Goal: Task Accomplishment & Management: Manage account settings

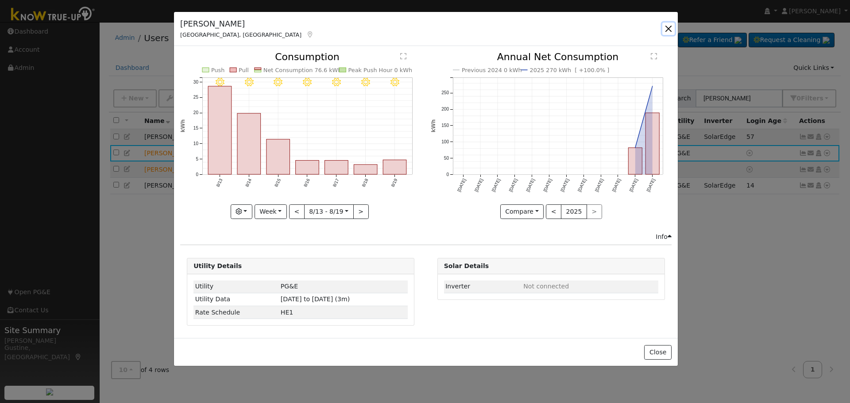
drag, startPoint x: 668, startPoint y: 24, endPoint x: 718, endPoint y: 62, distance: 62.5
click at [668, 25] on button "button" at bounding box center [668, 29] width 12 height 12
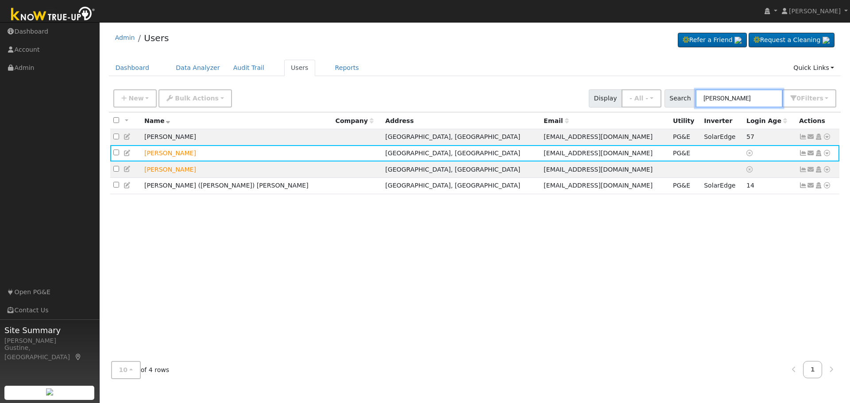
drag, startPoint x: 767, startPoint y: 98, endPoint x: 489, endPoint y: 107, distance: 277.8
click at [489, 107] on div "New Add User Quick Add Quick Connect Quick Convert Lead Bulk Actions Send Email…" at bounding box center [475, 96] width 727 height 21
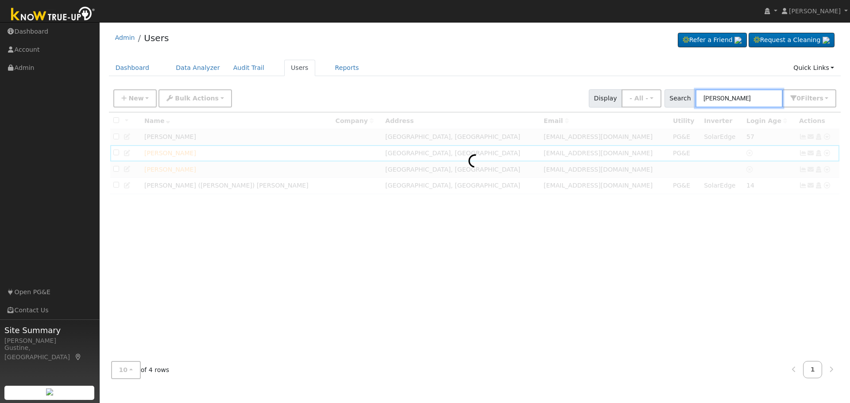
type input "[PERSON_NAME]"
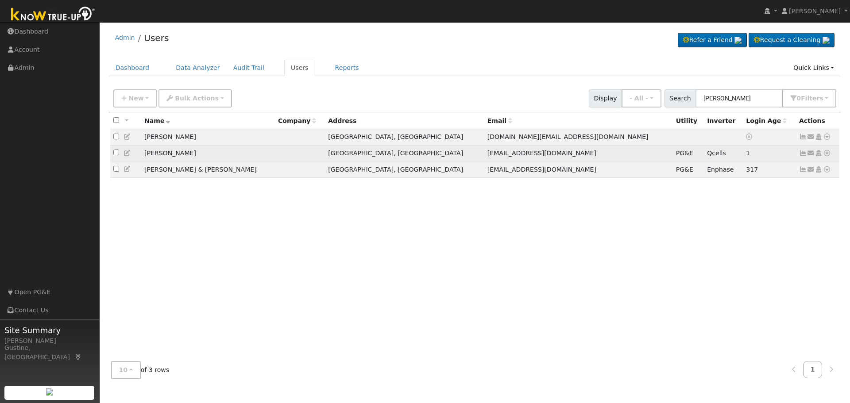
click at [800, 155] on icon at bounding box center [803, 153] width 8 height 6
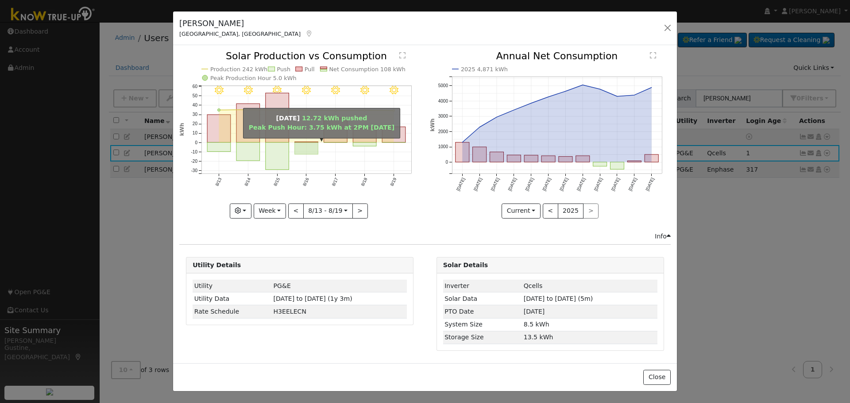
click at [318, 143] on rect "onclick=""" at bounding box center [306, 149] width 23 height 12
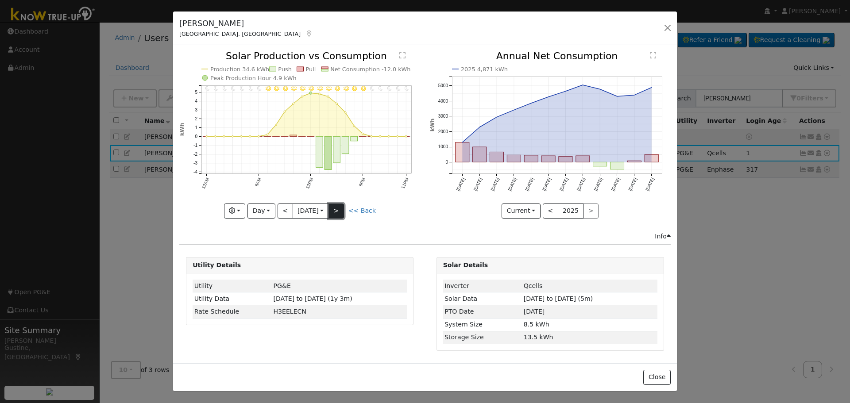
click at [337, 204] on button ">" at bounding box center [336, 211] width 15 height 15
type input "[DATE]"
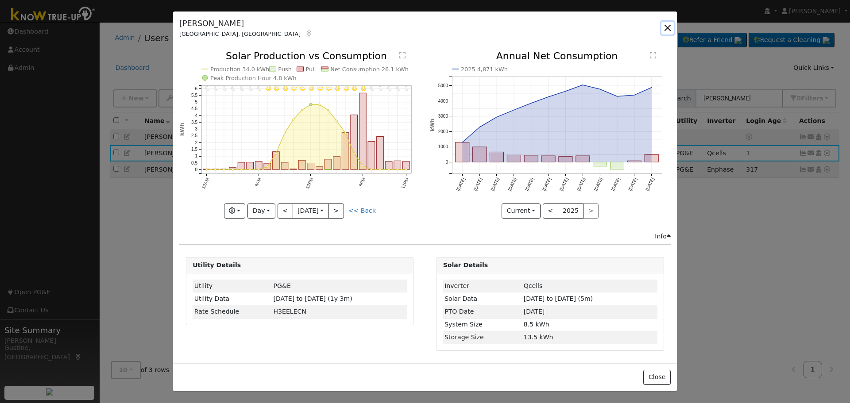
click at [663, 29] on button "button" at bounding box center [668, 28] width 12 height 12
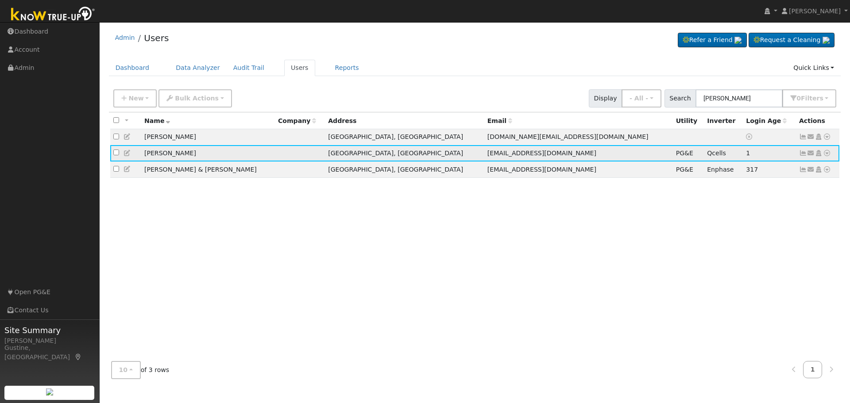
click at [799, 154] on icon at bounding box center [803, 153] width 8 height 6
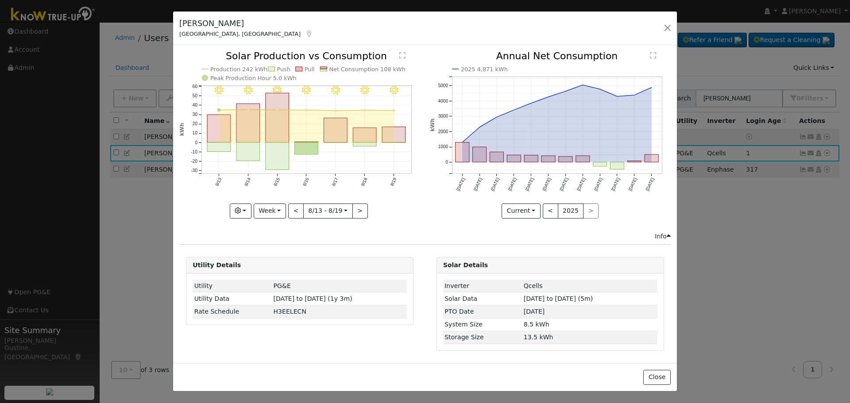
click at [281, 147] on rect "onclick=""" at bounding box center [277, 156] width 23 height 27
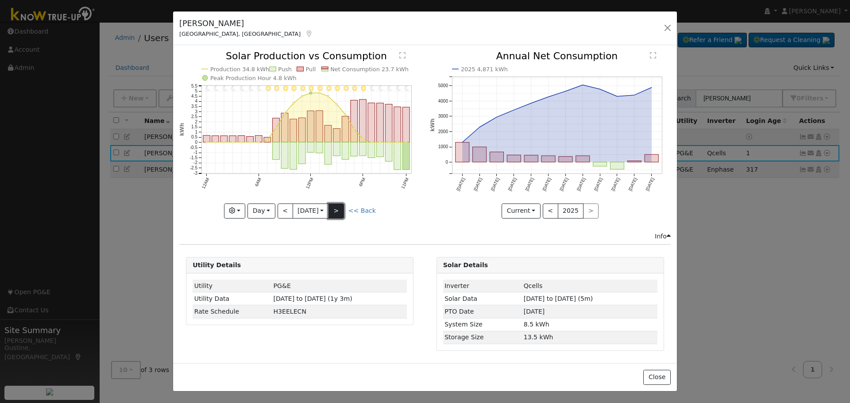
click at [335, 210] on button ">" at bounding box center [336, 211] width 15 height 15
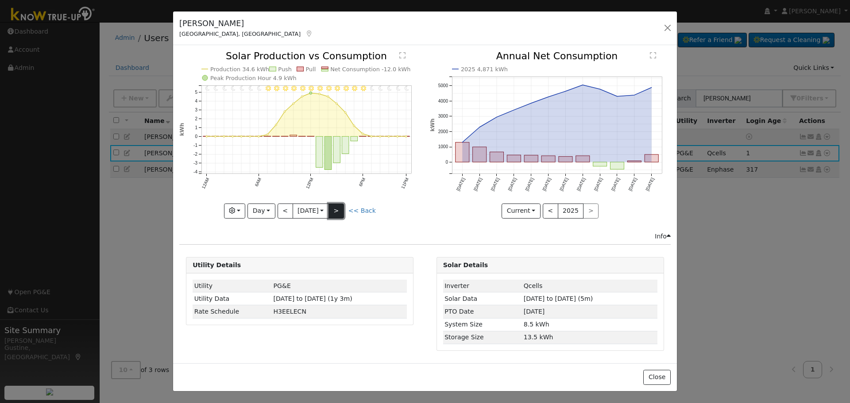
click at [335, 210] on button ">" at bounding box center [336, 211] width 15 height 15
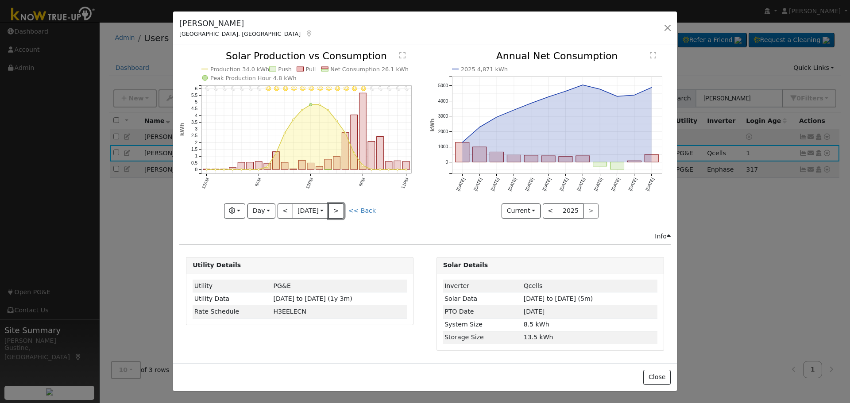
click at [335, 209] on button ">" at bounding box center [336, 211] width 15 height 15
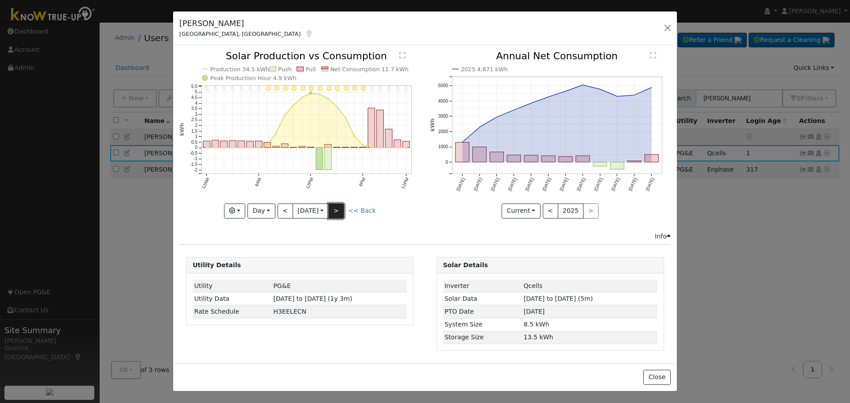
click at [335, 204] on button ">" at bounding box center [336, 211] width 15 height 15
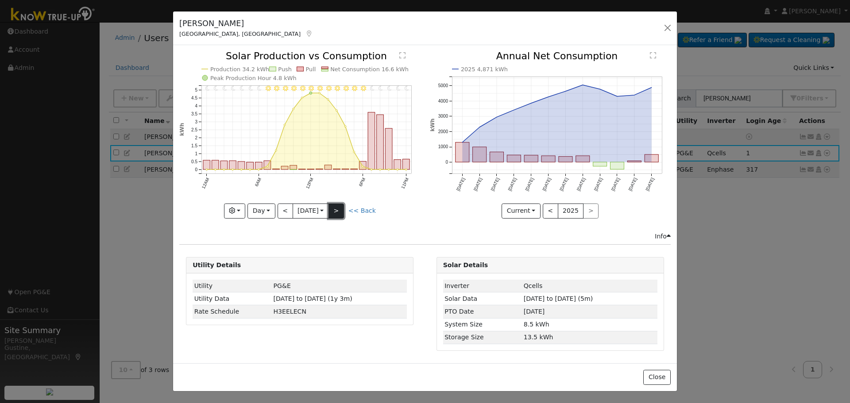
click at [335, 204] on button ">" at bounding box center [336, 211] width 15 height 15
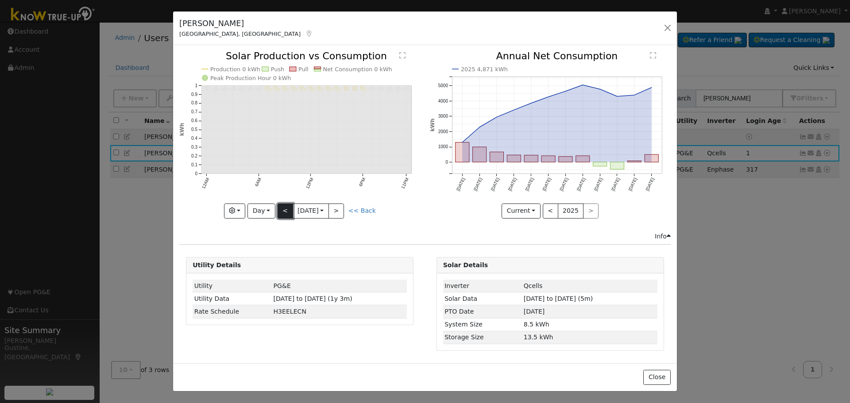
click at [282, 213] on button "<" at bounding box center [285, 211] width 15 height 15
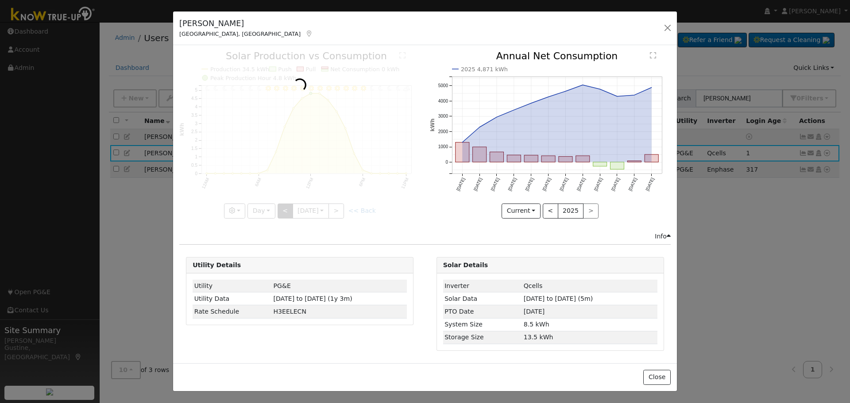
click at [282, 213] on div at bounding box center [299, 134] width 241 height 167
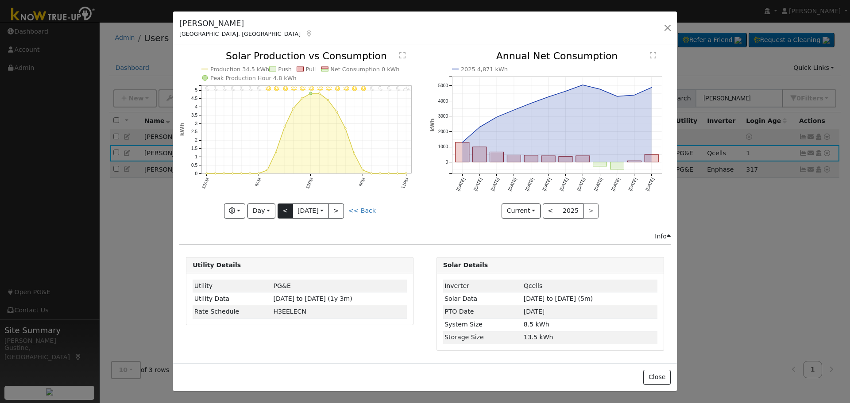
click at [282, 213] on div at bounding box center [299, 134] width 241 height 167
click at [282, 213] on button "<" at bounding box center [285, 211] width 15 height 15
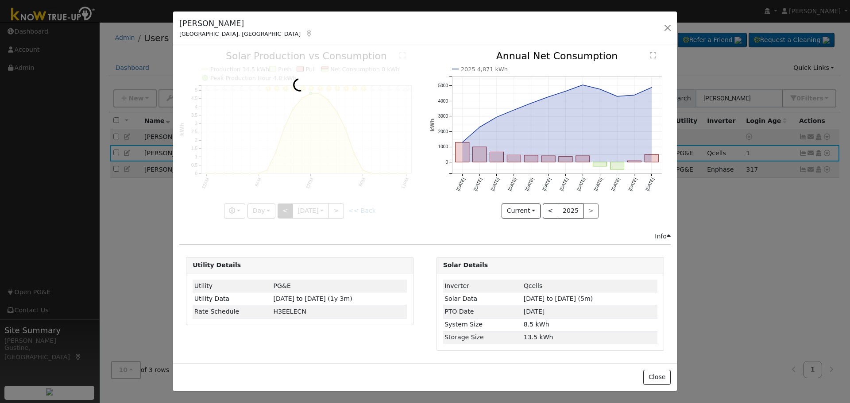
click at [282, 213] on div at bounding box center [299, 134] width 241 height 167
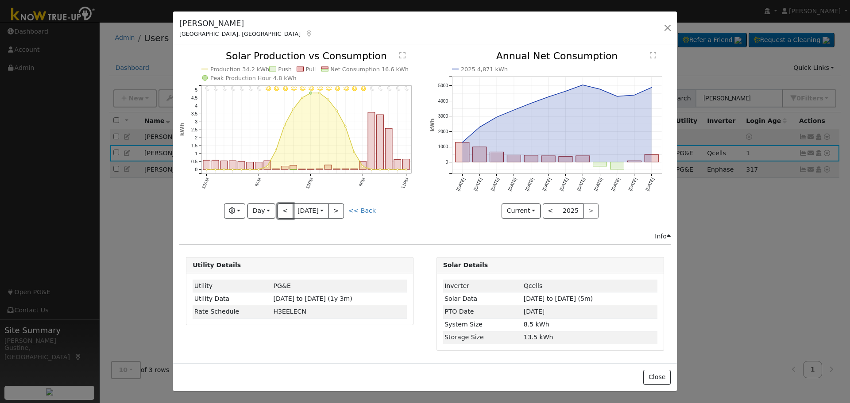
click at [282, 209] on button "<" at bounding box center [285, 211] width 15 height 15
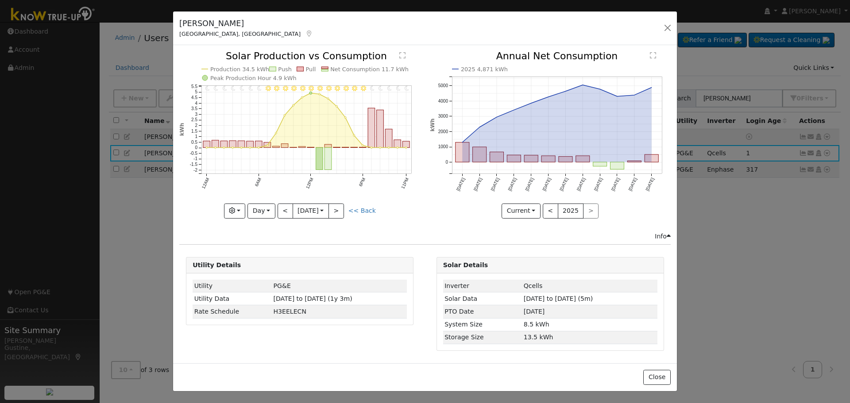
click at [282, 209] on div at bounding box center [299, 134] width 241 height 167
click at [282, 209] on button "<" at bounding box center [285, 211] width 15 height 15
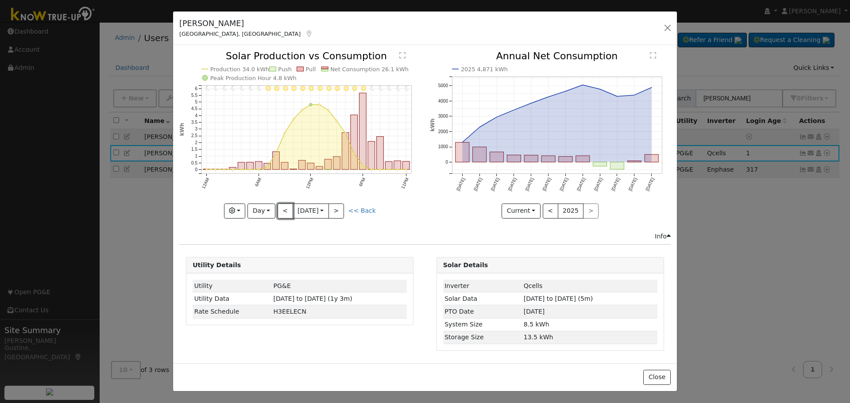
click at [282, 207] on button "<" at bounding box center [285, 211] width 15 height 15
type input "[DATE]"
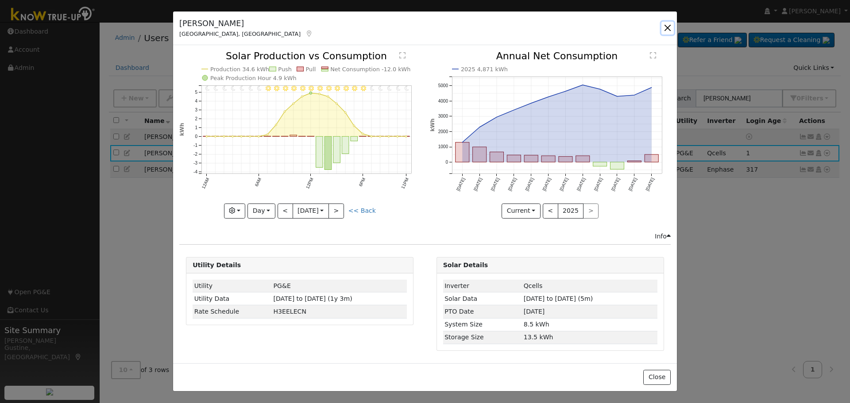
click at [662, 31] on button "button" at bounding box center [668, 28] width 12 height 12
